Goal: Task Accomplishment & Management: Use online tool/utility

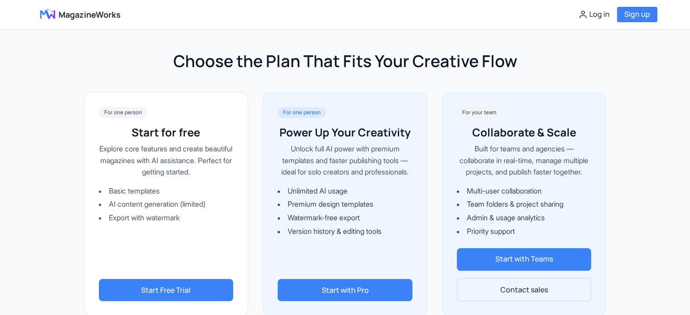
scroll to position [1315, 0]
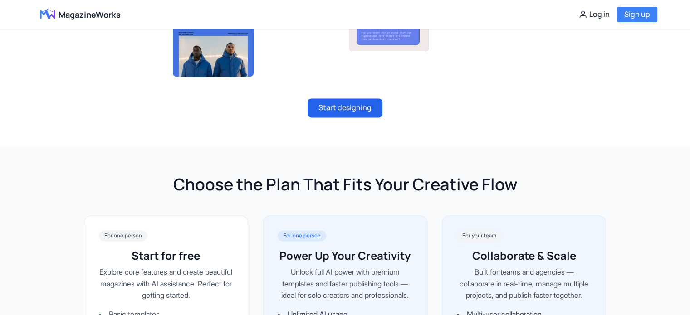
click at [361, 107] on button "Start designing" at bounding box center [344, 107] width 75 height 19
click at [350, 103] on button "Start designing" at bounding box center [344, 107] width 75 height 19
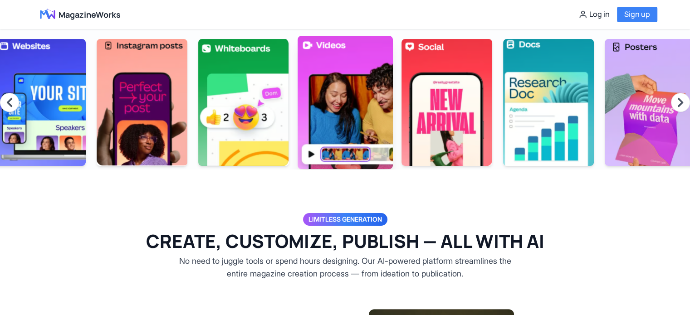
scroll to position [136, 0]
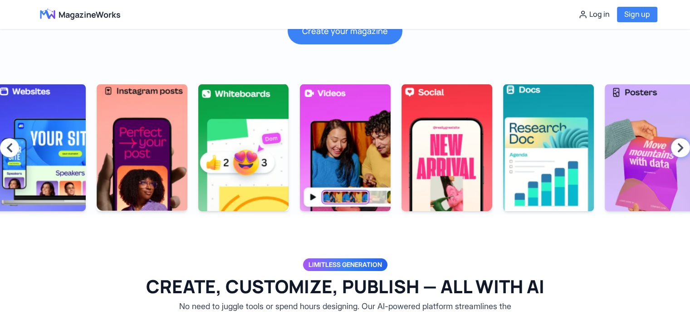
click at [678, 146] on icon at bounding box center [680, 147] width 11 height 11
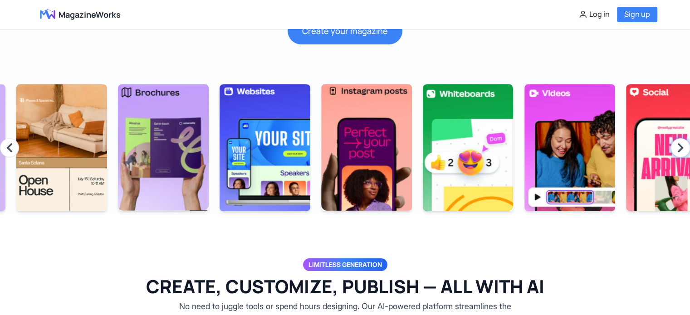
click at [678, 145] on icon at bounding box center [680, 147] width 11 height 11
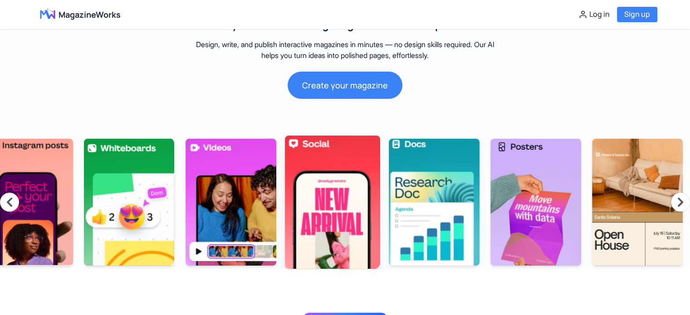
scroll to position [0, 0]
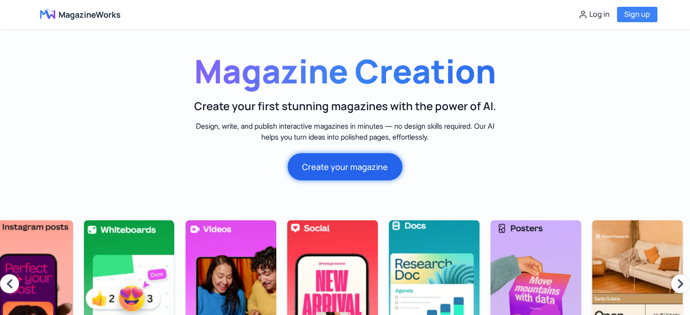
click at [349, 163] on button "Create your magazine" at bounding box center [344, 166] width 115 height 27
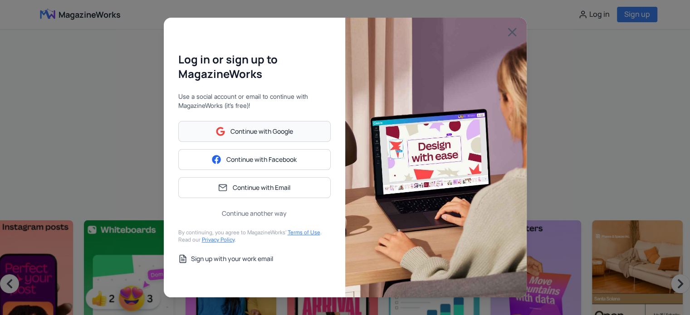
click at [283, 136] on span "Continue with Google" at bounding box center [261, 131] width 63 height 9
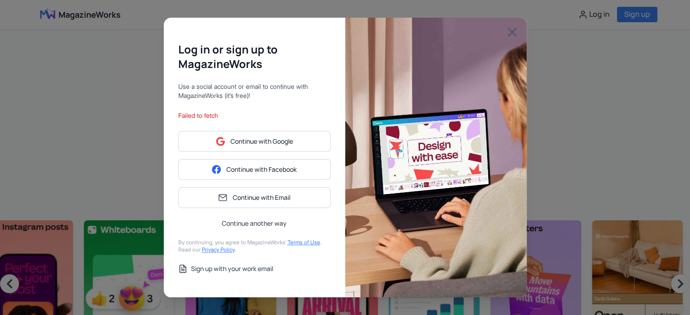
click at [269, 219] on button "Continue another way" at bounding box center [254, 223] width 152 height 9
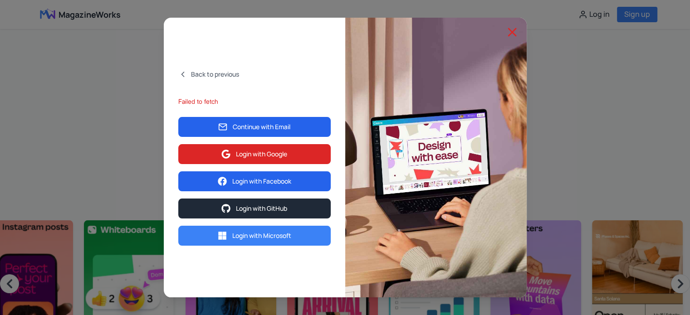
click at [512, 29] on icon at bounding box center [512, 32] width 15 height 15
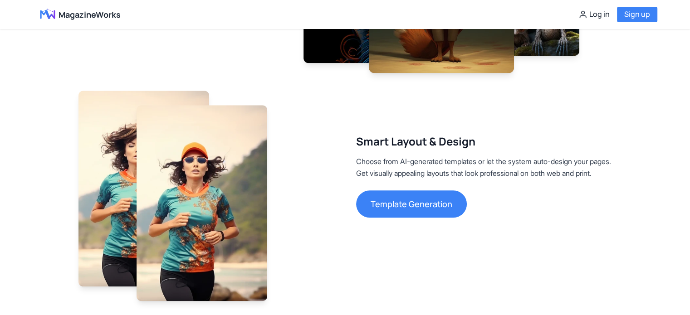
scroll to position [680, 0]
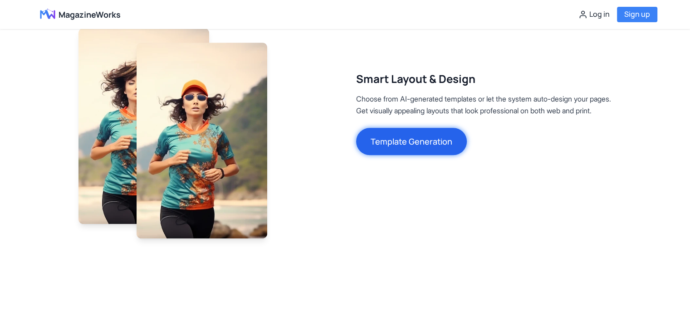
click at [379, 145] on button "Template Generation" at bounding box center [411, 141] width 111 height 27
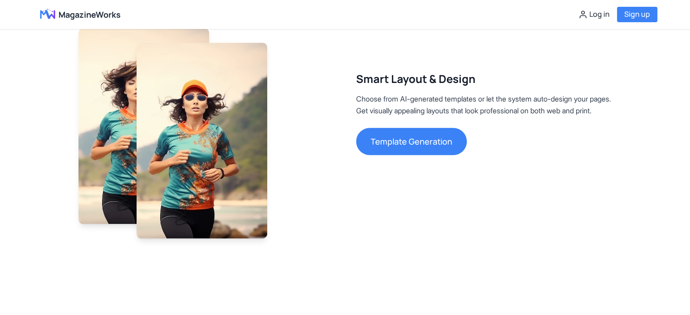
click at [96, 7] on link "MagazineWorks" at bounding box center [76, 14] width 87 height 15
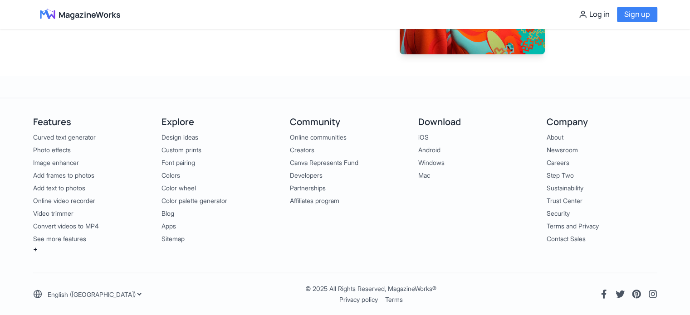
scroll to position [2277, 0]
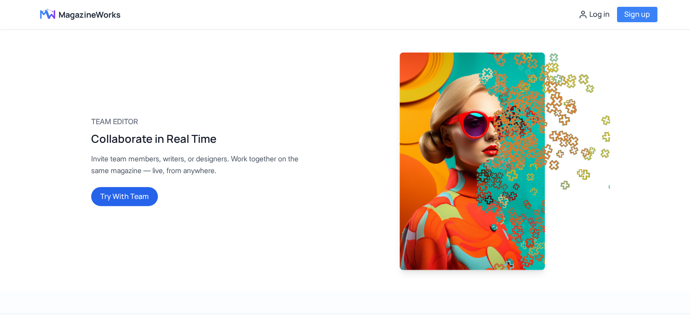
click at [132, 206] on button "Try With Team" at bounding box center [124, 196] width 67 height 19
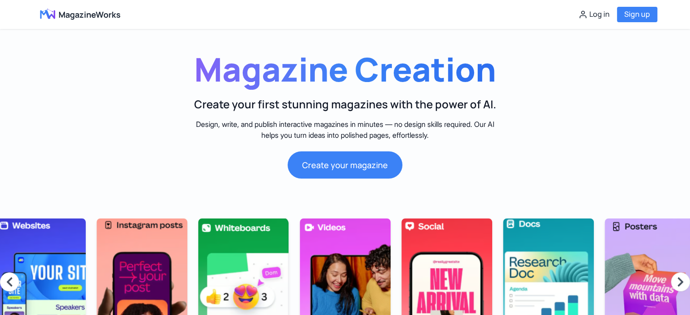
scroll to position [0, 0]
